Goal: Information Seeking & Learning: Learn about a topic

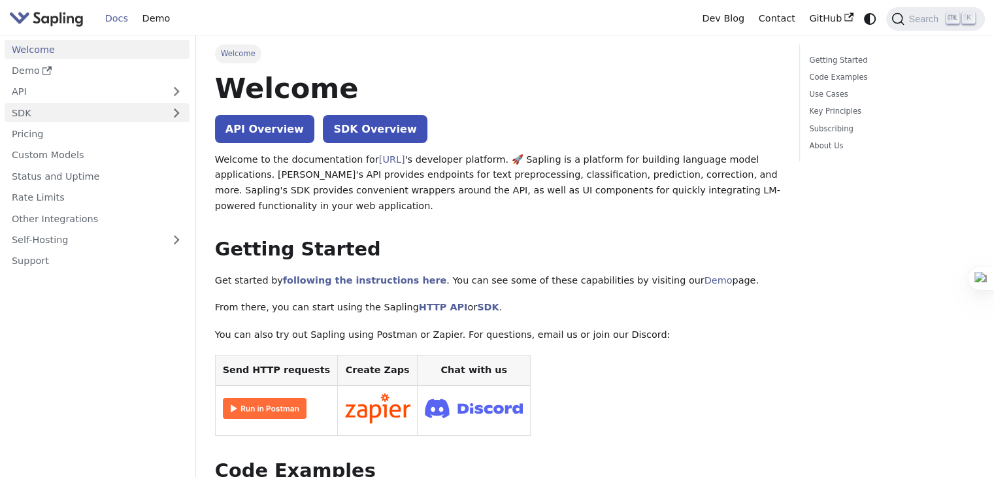
click at [148, 121] on link "SDK" at bounding box center [84, 112] width 159 height 19
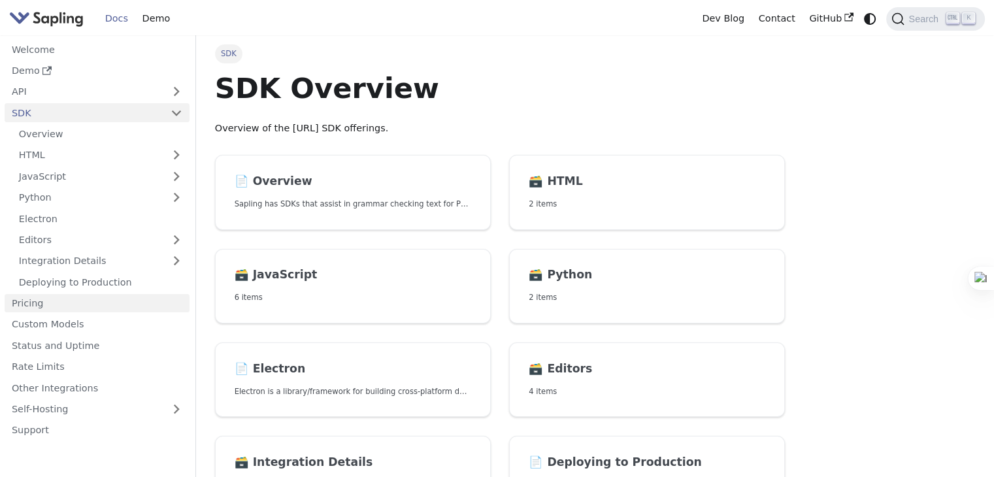
click at [143, 299] on link "Pricing" at bounding box center [97, 303] width 185 height 19
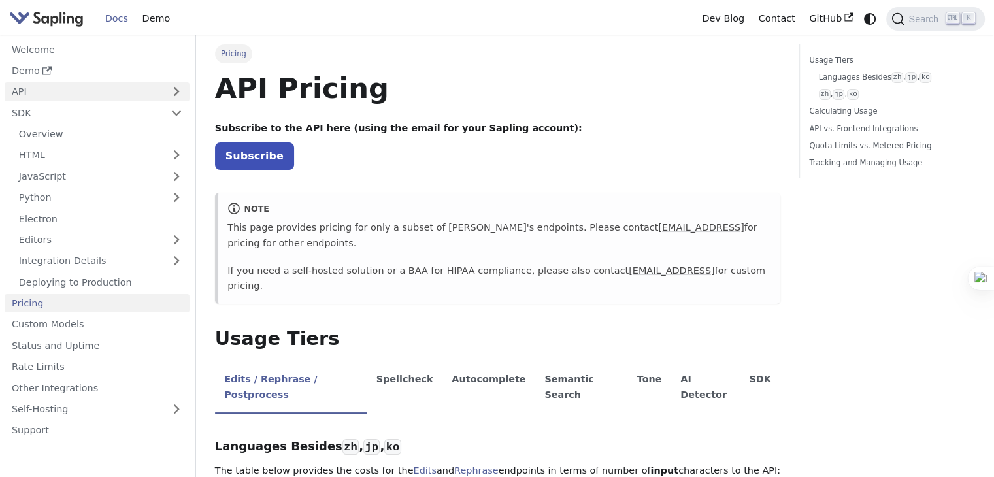
click at [112, 92] on link "API" at bounding box center [84, 91] width 159 height 19
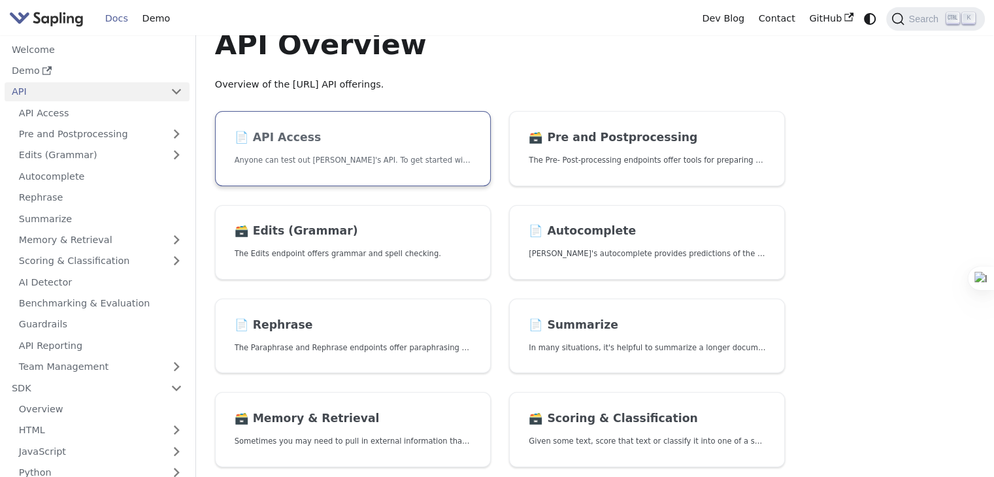
scroll to position [46, 0]
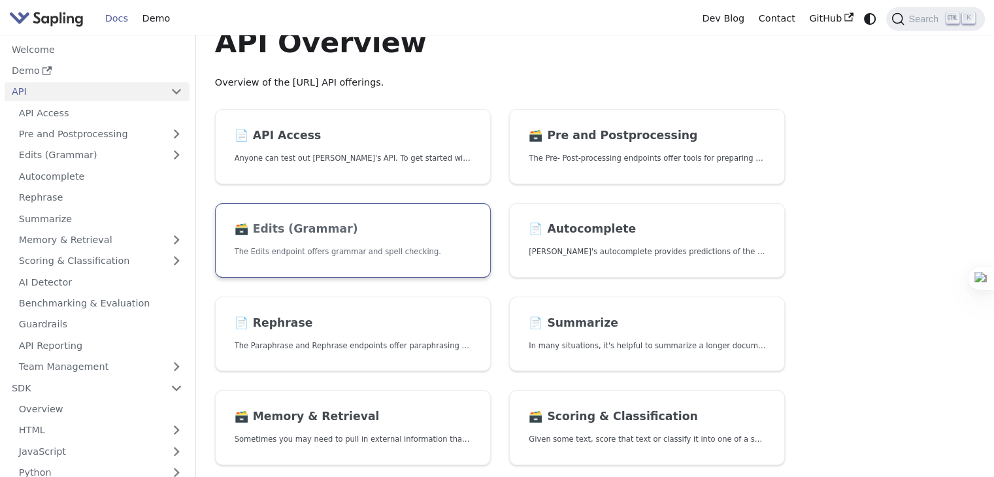
click at [458, 247] on p "The Edits endpoint offers grammar and spell checking." at bounding box center [353, 252] width 237 height 12
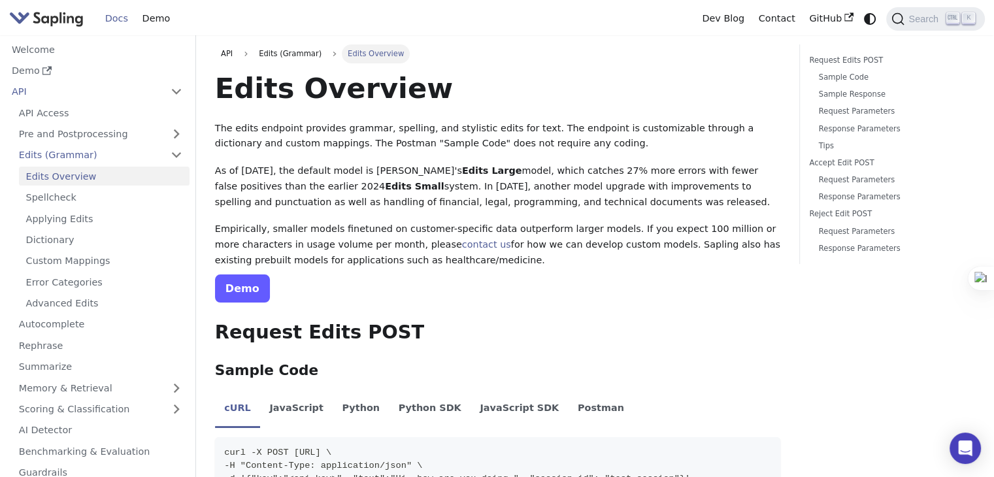
click at [239, 293] on link "Demo" at bounding box center [242, 289] width 55 height 28
